Goal: Task Accomplishment & Management: Complete application form

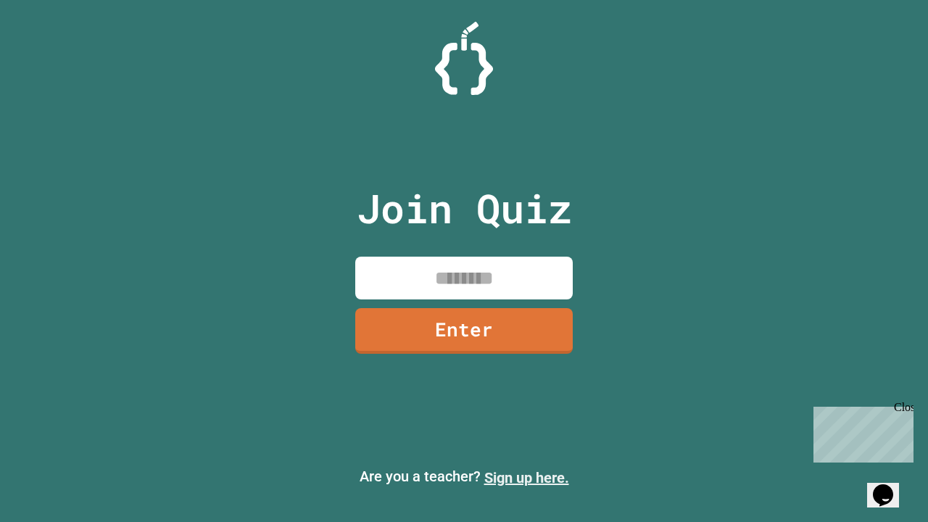
click at [526, 478] on link "Sign up here." at bounding box center [526, 477] width 85 height 17
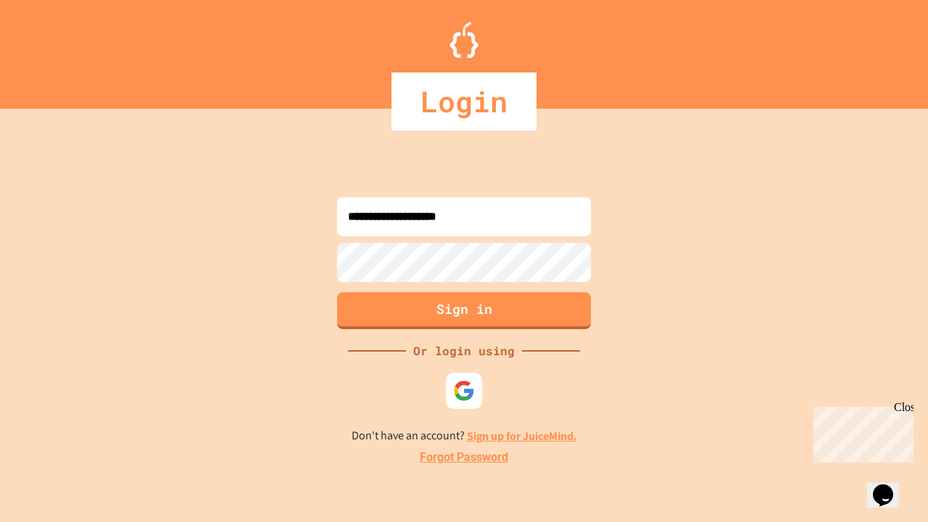
type input "**********"
